Goal: Task Accomplishment & Management: Use online tool/utility

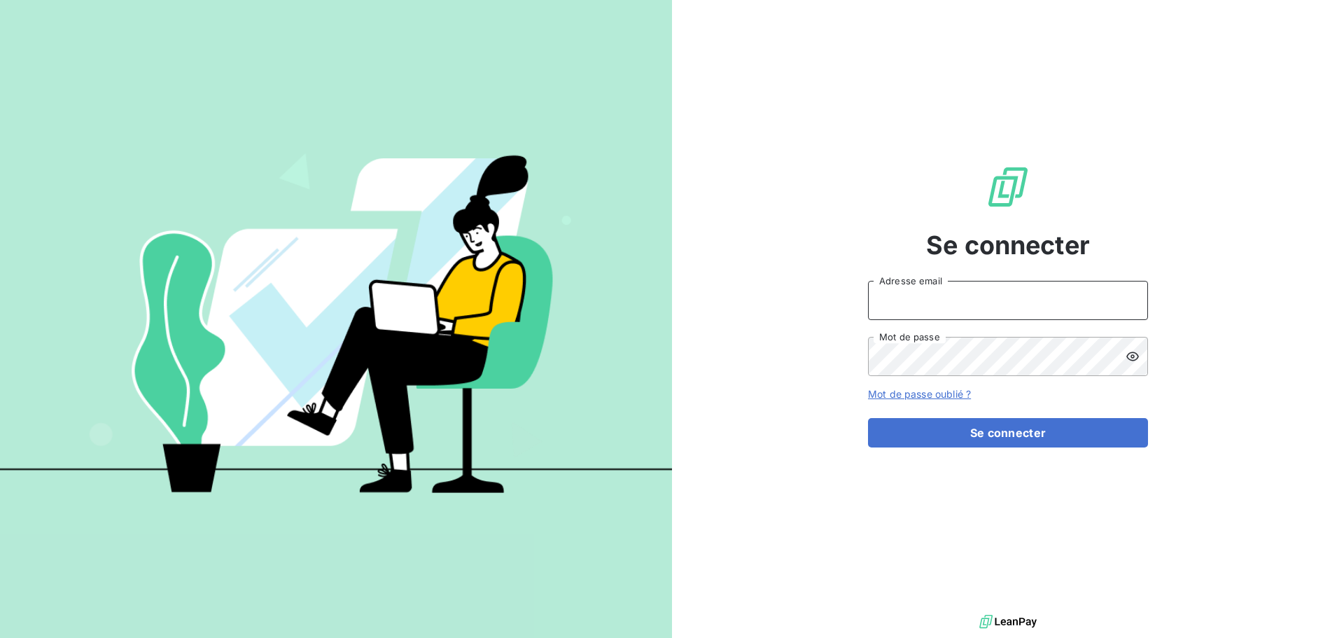
click at [976, 292] on input "Adresse email" at bounding box center [1008, 300] width 280 height 39
click at [991, 417] on form "BOUCHEZ Adresse email Mot de passe Mot de passe oublié ? Se connecter" at bounding box center [1008, 364] width 280 height 167
click at [996, 429] on button "Se connecter" at bounding box center [1008, 432] width 280 height 29
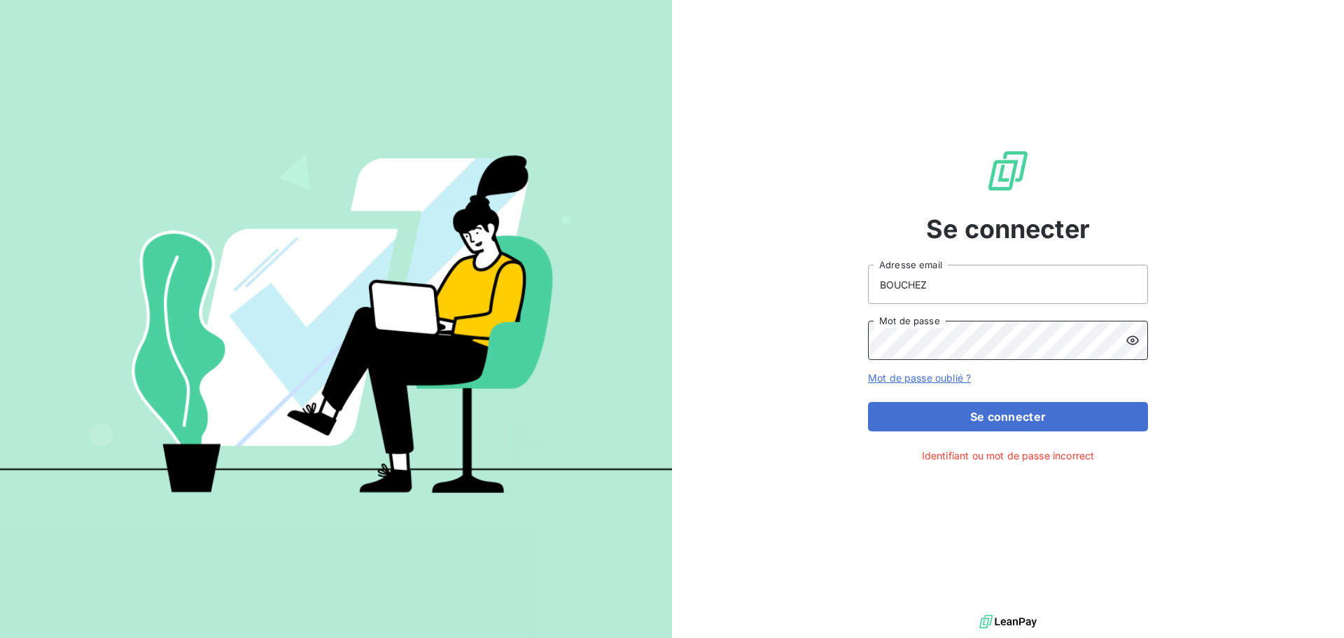
click at [777, 345] on div "Se connecter BOUCHEZ Adresse email Mot de passe Mot de passe oublié ? Se connec…" at bounding box center [1008, 305] width 672 height 611
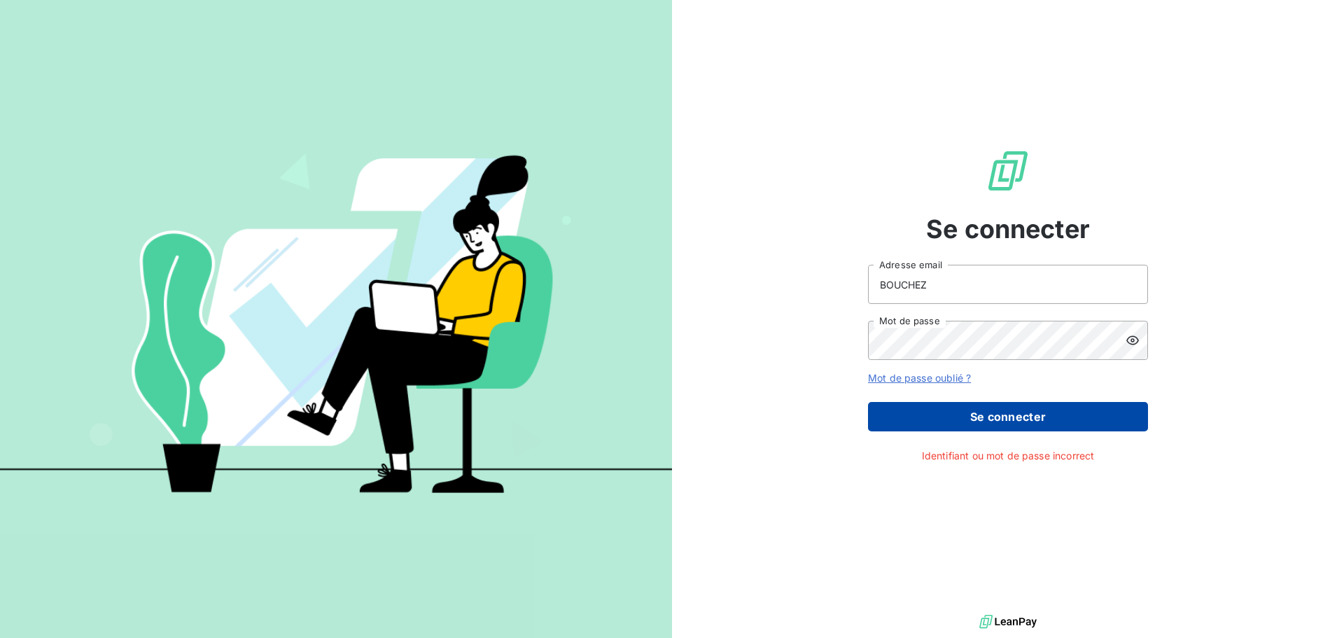
click at [1021, 426] on button "Se connecter" at bounding box center [1008, 416] width 280 height 29
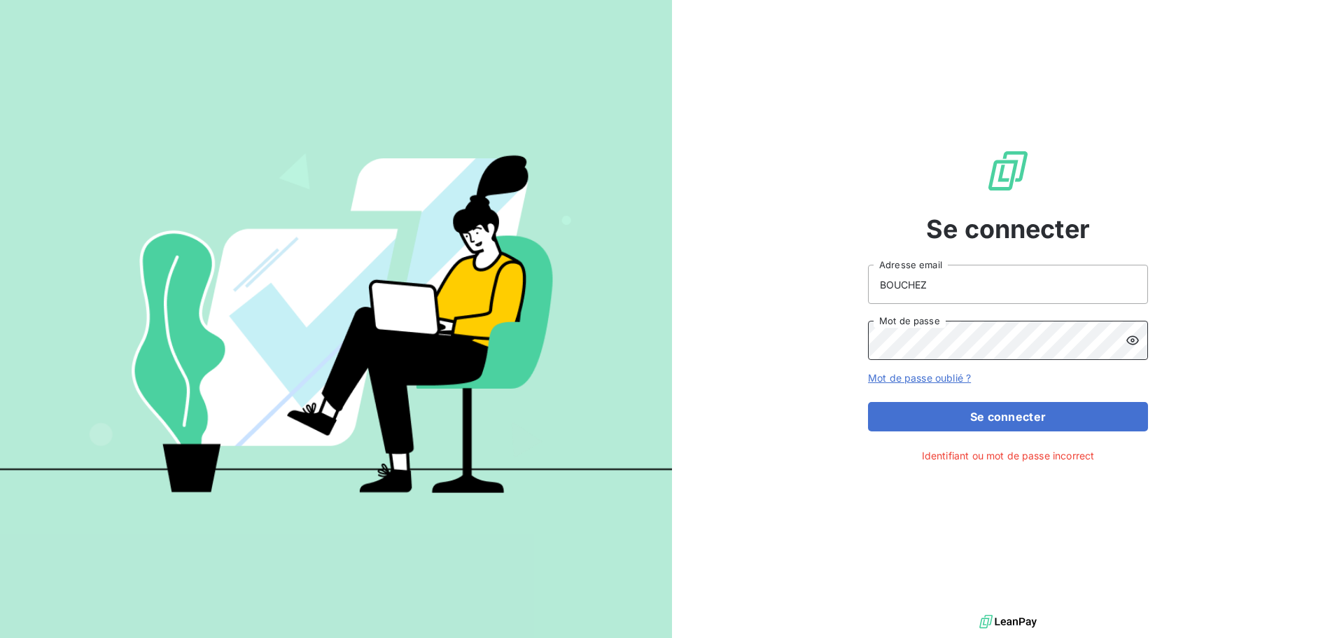
click at [799, 348] on div "Se connecter BOUCHEZ Adresse email Mot de passe Mot de passe oublié ? Se connec…" at bounding box center [1008, 305] width 672 height 611
type input "[EMAIL_ADDRESS][DOMAIN_NAME]"
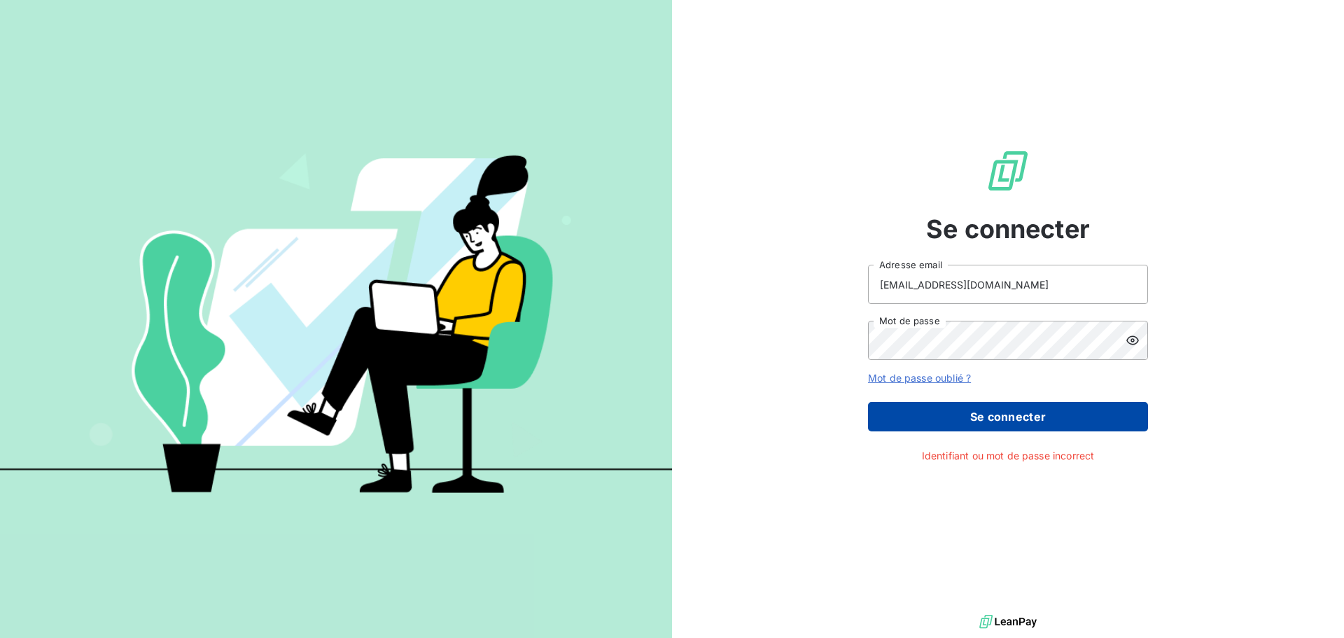
click at [1020, 423] on button "Se connecter" at bounding box center [1008, 416] width 280 height 29
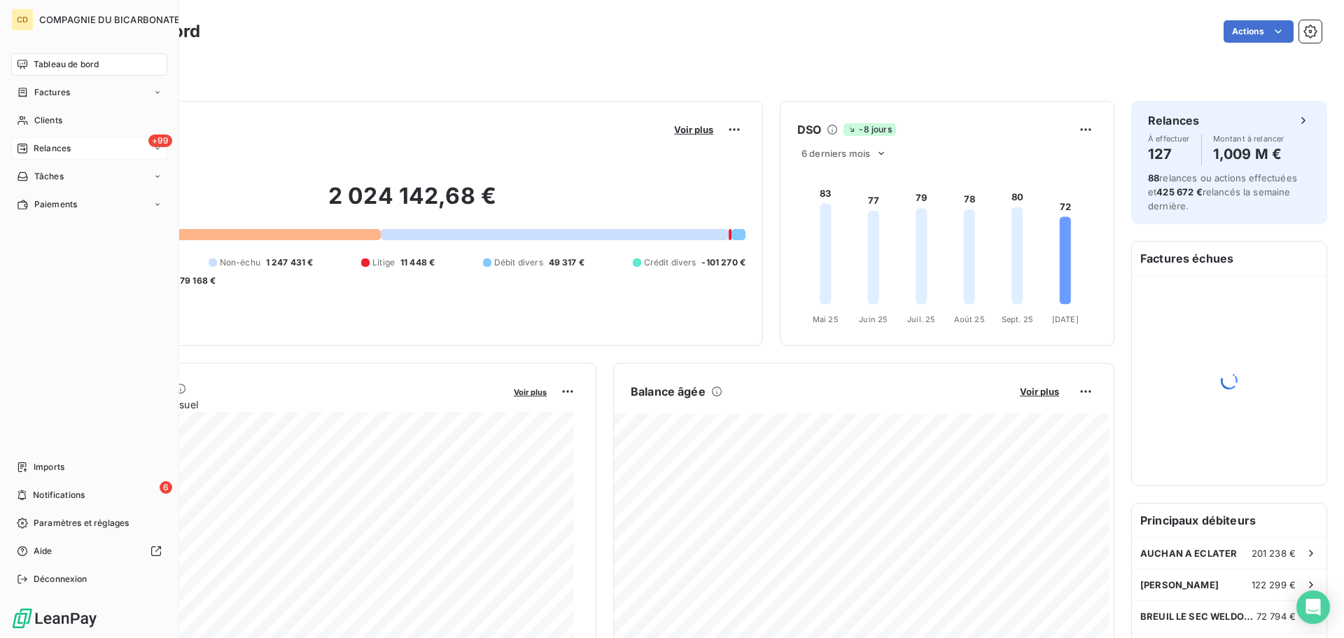
click at [29, 154] on div "Relances" at bounding box center [44, 148] width 54 height 13
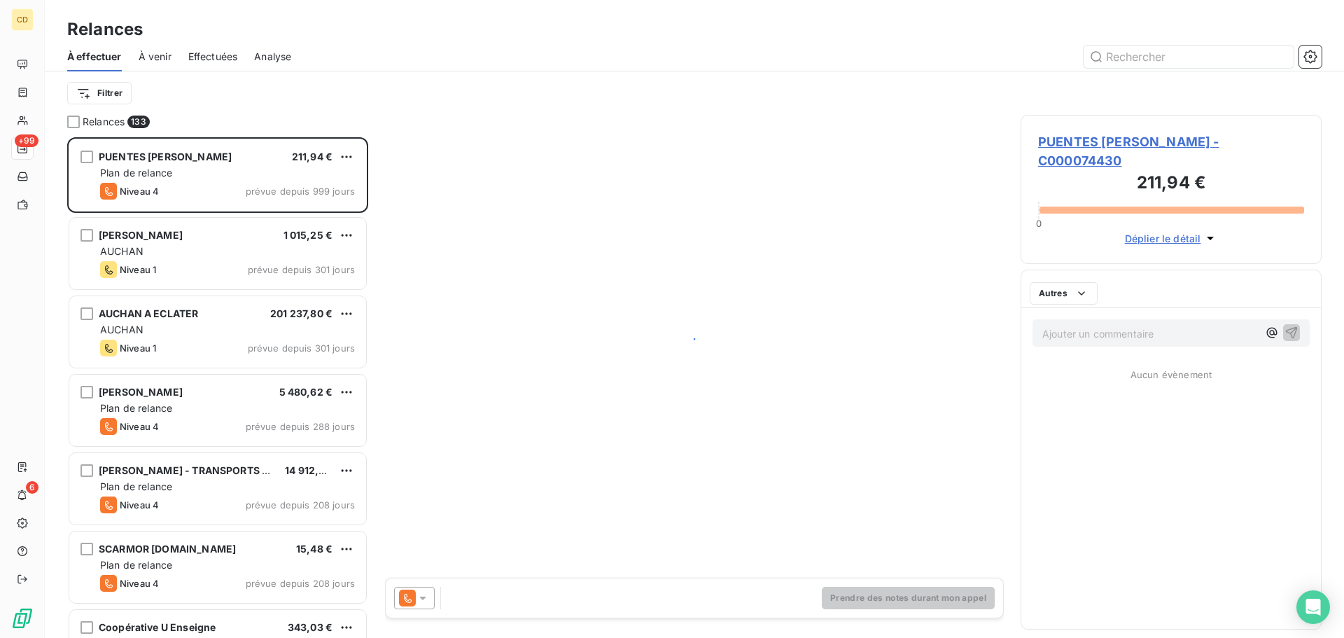
scroll to position [490, 291]
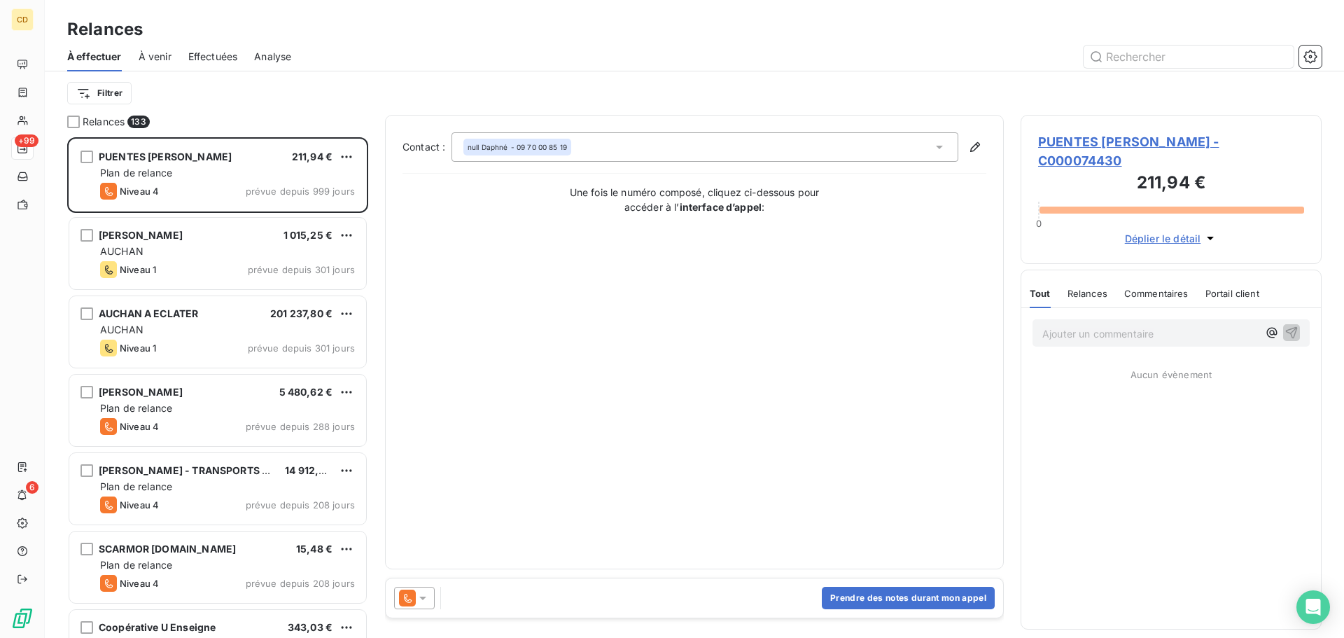
click at [198, 53] on span "Effectuées" at bounding box center [213, 57] width 50 height 14
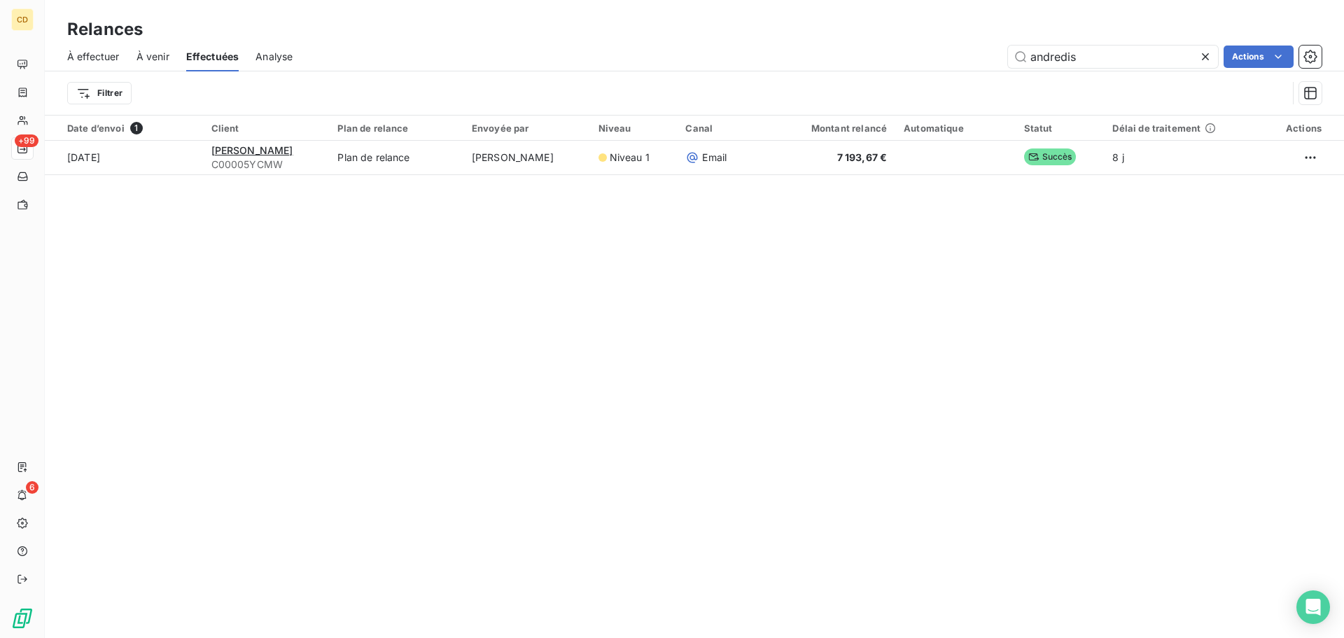
drag, startPoint x: 1069, startPoint y: 62, endPoint x: 995, endPoint y: 60, distance: 74.2
click at [995, 60] on div "andredis Actions" at bounding box center [815, 57] width 1012 height 22
drag, startPoint x: 1101, startPoint y: 61, endPoint x: 1013, endPoint y: 58, distance: 88.3
click at [1013, 58] on input "andredis" at bounding box center [1113, 57] width 210 height 22
click at [898, 84] on div "Filtrer" at bounding box center [677, 93] width 1220 height 27
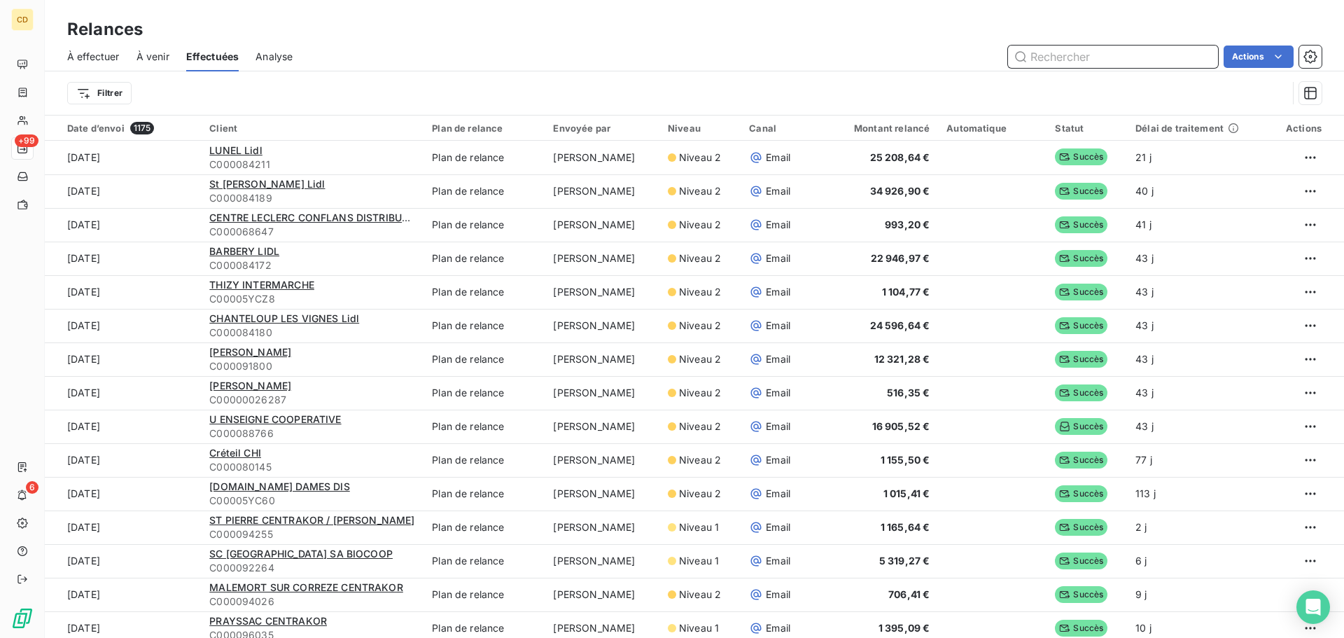
click at [1069, 64] on input "text" at bounding box center [1113, 57] width 210 height 22
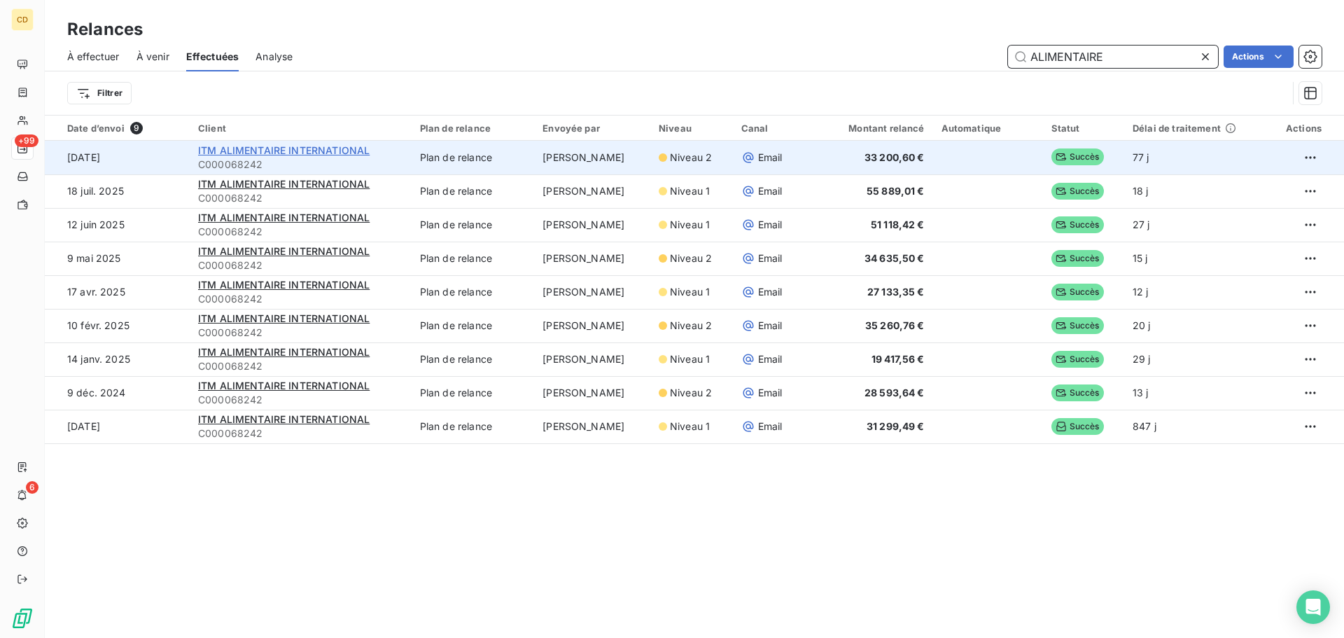
type input "ALIMENTAIRE"
click at [328, 149] on span "ITM ALIMENTAIRE INTERNATIONAL" at bounding box center [284, 150] width 172 height 12
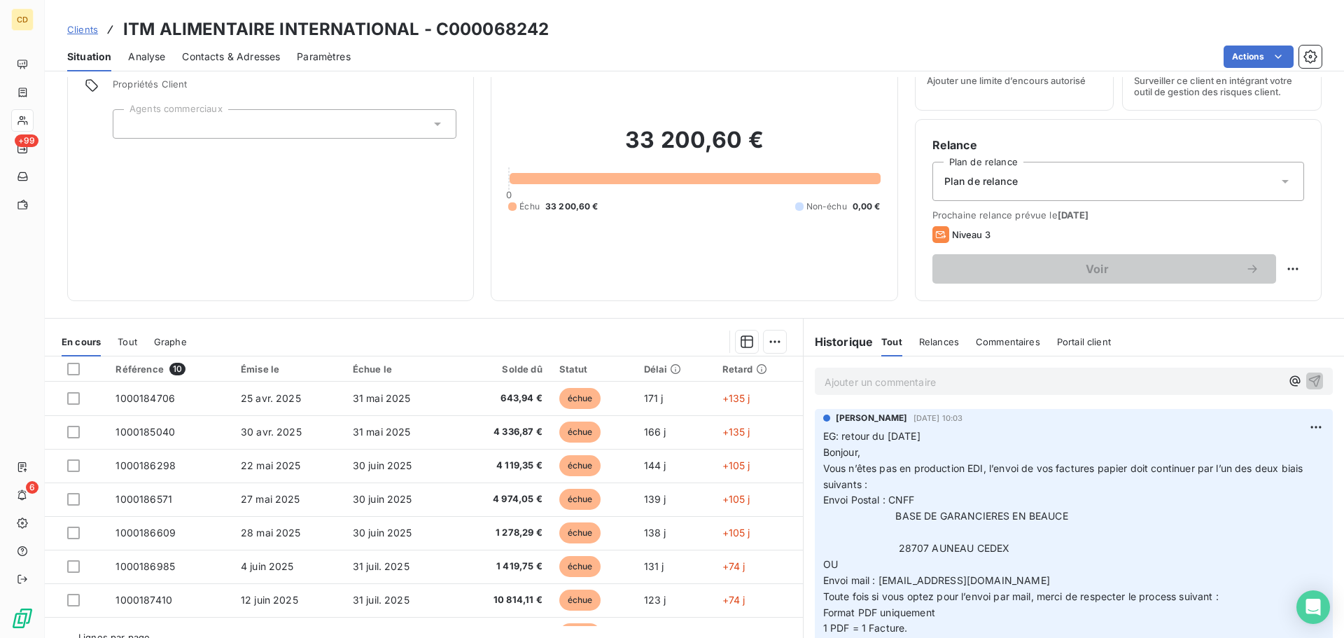
scroll to position [95, 0]
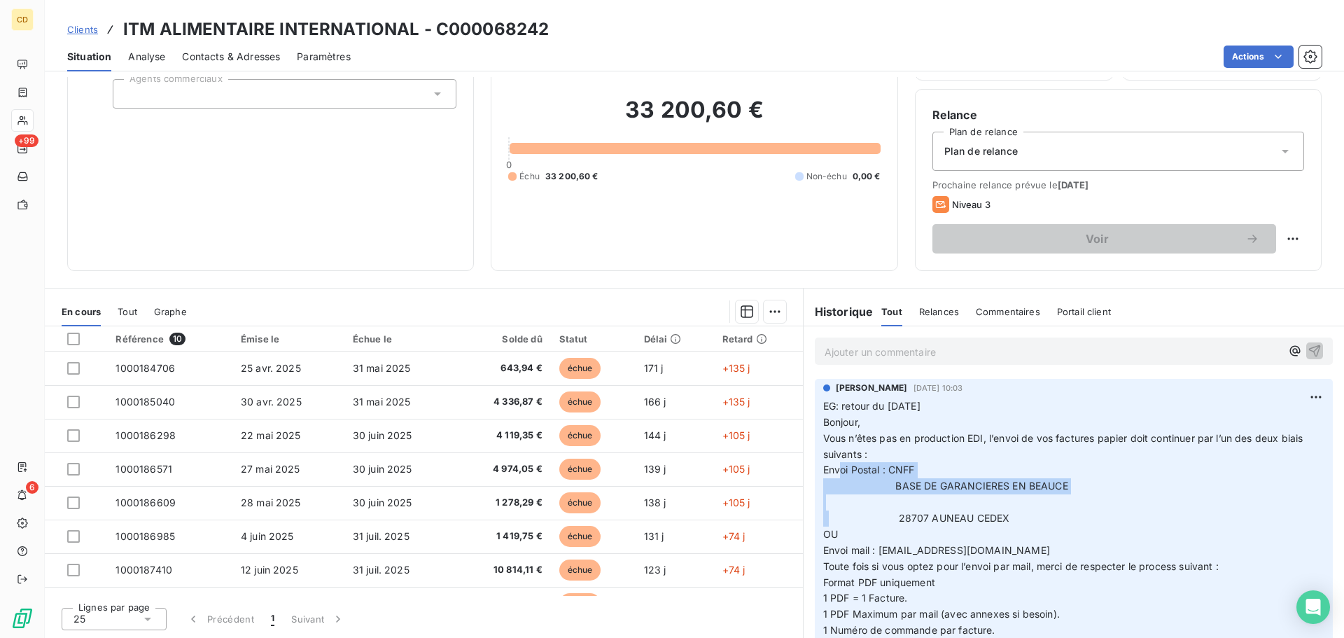
drag, startPoint x: 1039, startPoint y: 452, endPoint x: 1099, endPoint y: 500, distance: 77.2
click at [1112, 491] on p "EG: retour du [DATE] Bonjour, Vous n’êtes pas en production EDI, l’envoi de vos…" at bounding box center [1073, 550] width 501 height 305
click at [1095, 504] on p "EG: retour du [DATE] Bonjour, Vous n’êtes pas en production EDI, l’envoi de vos…" at bounding box center [1073, 550] width 501 height 305
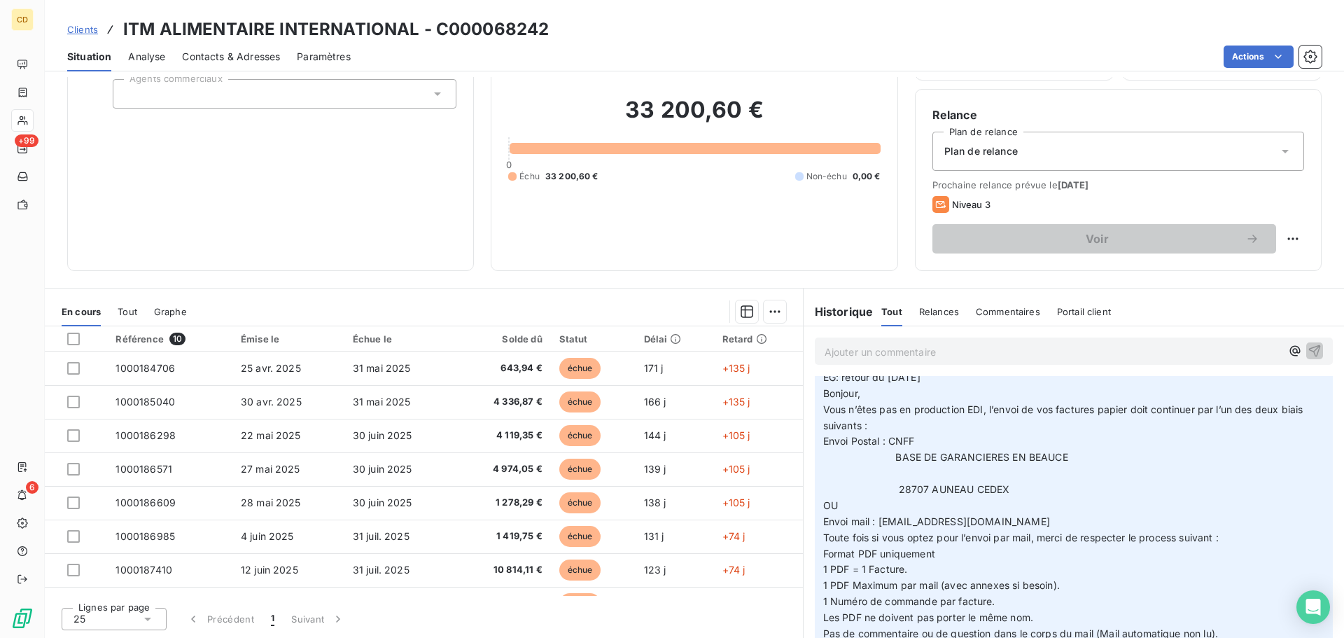
scroll to position [0, 0]
